Goal: Find specific page/section: Find specific page/section

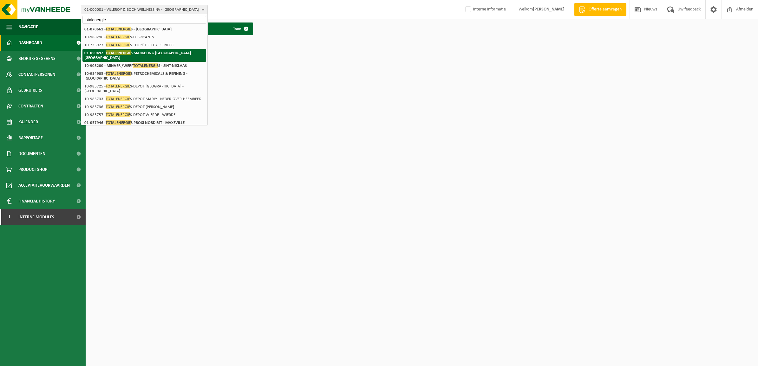
type input "totalenergie"
click at [148, 54] on strong "01-050492 - TOTALENERGIE S MARKETING [GEOGRAPHIC_DATA] - [GEOGRAPHIC_DATA]" at bounding box center [138, 55] width 109 height 10
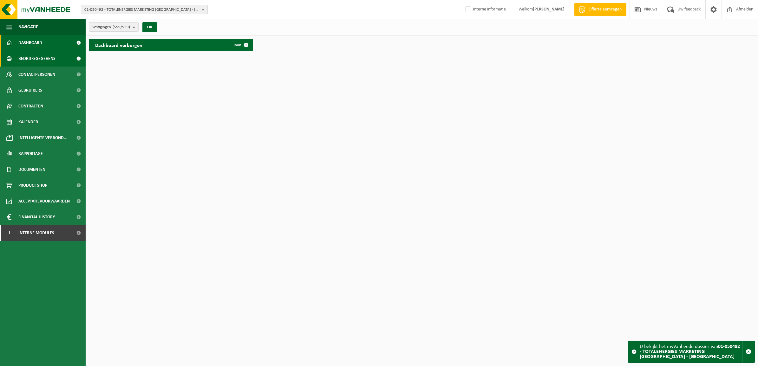
click at [49, 59] on span "Bedrijfsgegevens" at bounding box center [36, 59] width 37 height 16
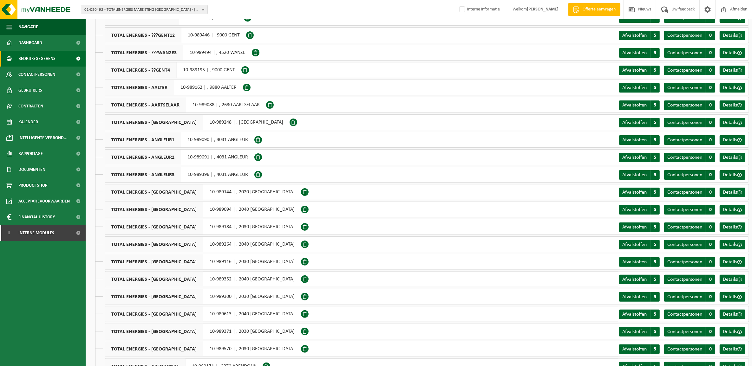
scroll to position [4817, 0]
